Goal: Task Accomplishment & Management: Manage account settings

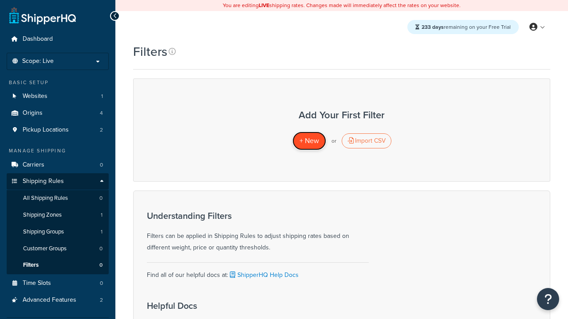
click at [309, 141] on span "+ New" at bounding box center [309, 141] width 20 height 10
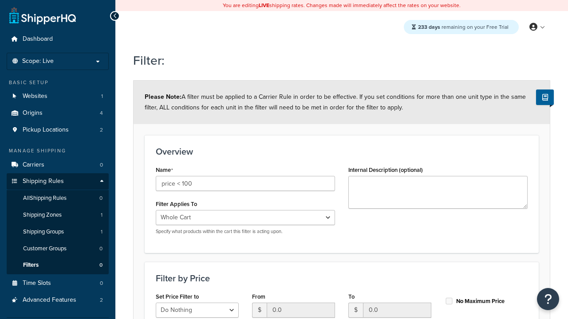
select select "range"
type input "price < 100"
type input "100"
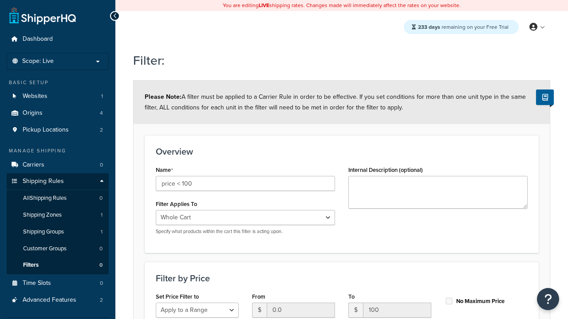
type input "100"
checkbox input "true"
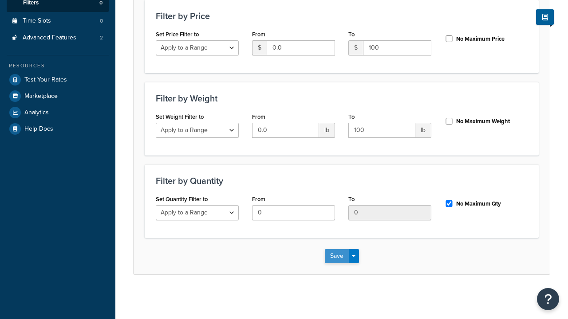
click at [336, 256] on button "Save" at bounding box center [337, 256] width 24 height 14
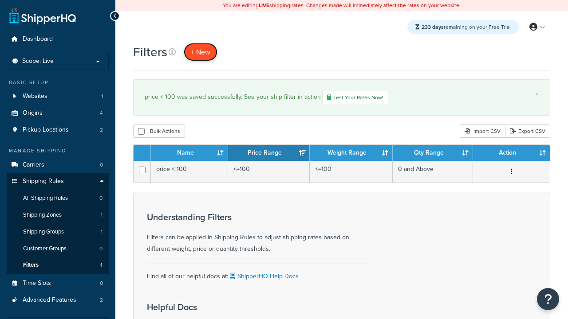
click at [200, 52] on span "+ New" at bounding box center [201, 52] width 20 height 10
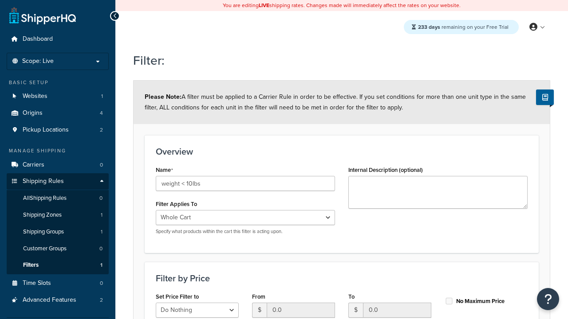
select select "range"
type input "weight < 10lbs"
type input "10"
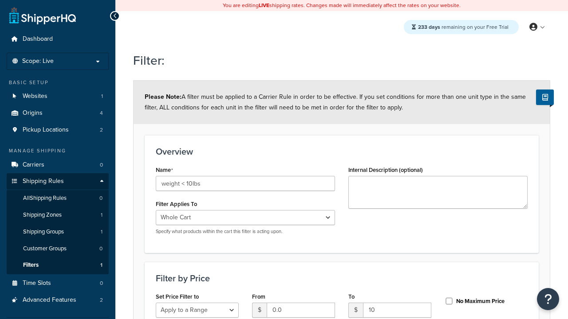
scroll to position [263, 0]
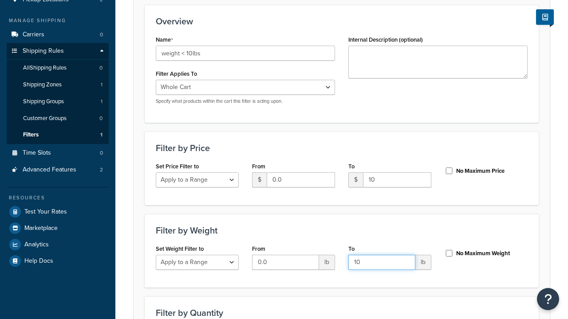
type input "10"
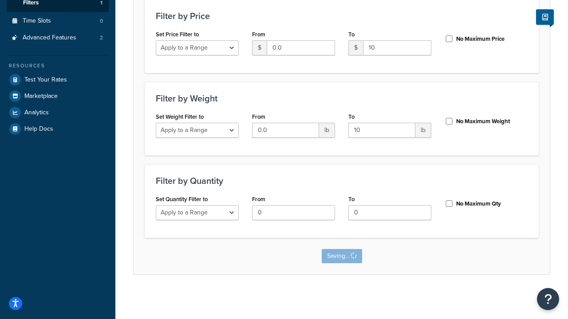
scroll to position [0, 0]
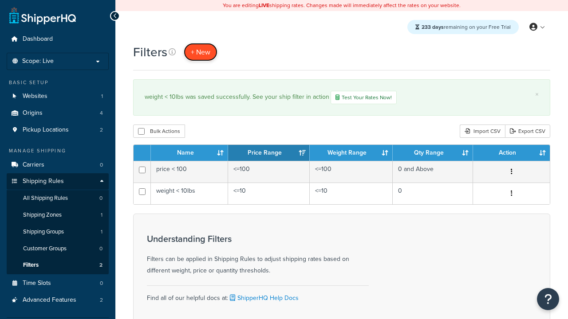
click at [200, 52] on span "+ New" at bounding box center [201, 52] width 20 height 10
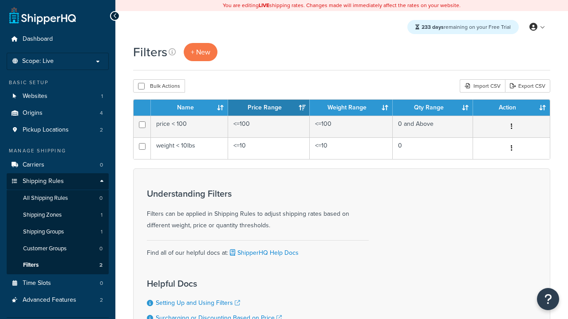
click at [189, 108] on th "Name" at bounding box center [189, 108] width 77 height 16
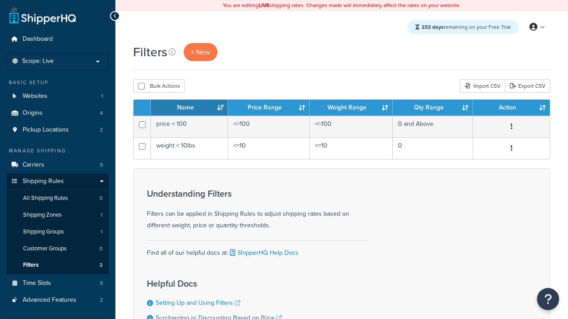
click at [189, 108] on th "Name" at bounding box center [189, 108] width 77 height 16
click at [269, 108] on th "Price Range" at bounding box center [269, 108] width 82 height 16
click at [351, 108] on th "Weight Range" at bounding box center [351, 108] width 83 height 16
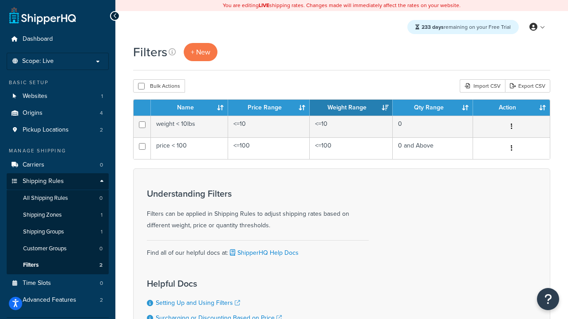
click at [351, 108] on th "Weight Range" at bounding box center [351, 108] width 83 height 16
click at [432, 108] on th "Qty Range" at bounding box center [432, 108] width 80 height 16
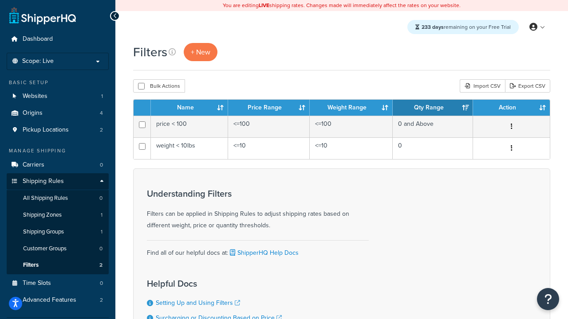
click at [511, 108] on th "Action" at bounding box center [511, 108] width 77 height 16
click at [172, 52] on icon at bounding box center [172, 51] width 7 height 7
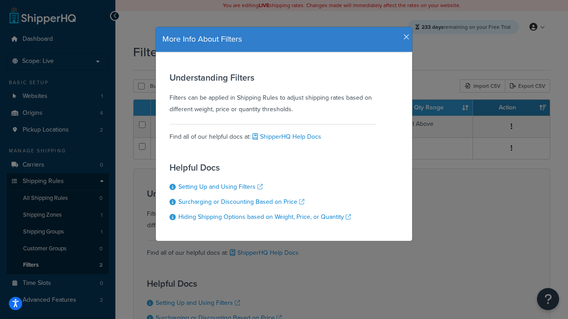
click at [404, 34] on icon "button" at bounding box center [406, 37] width 6 height 8
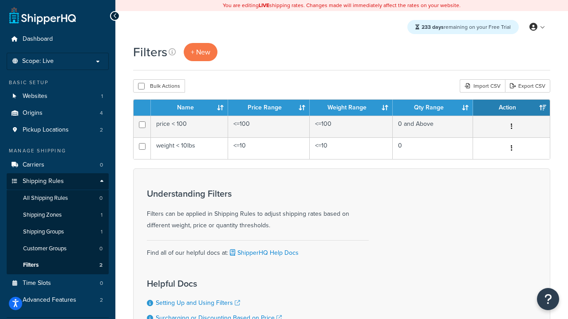
scroll to position [80, 0]
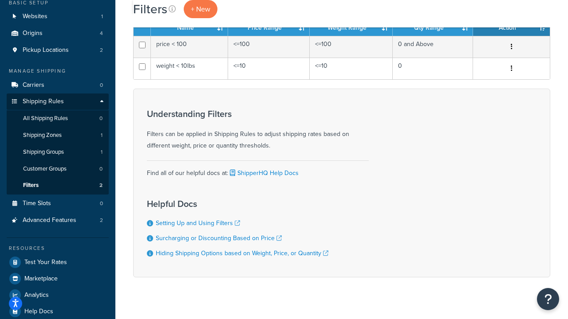
click at [159, 13] on button "Bulk Actions" at bounding box center [159, 6] width 52 height 13
checkbox input "true"
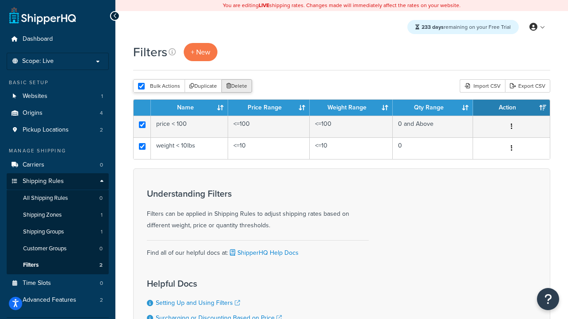
click at [239, 86] on button "Delete" at bounding box center [236, 85] width 31 height 13
